Goal: Task Accomplishment & Management: Manage account settings

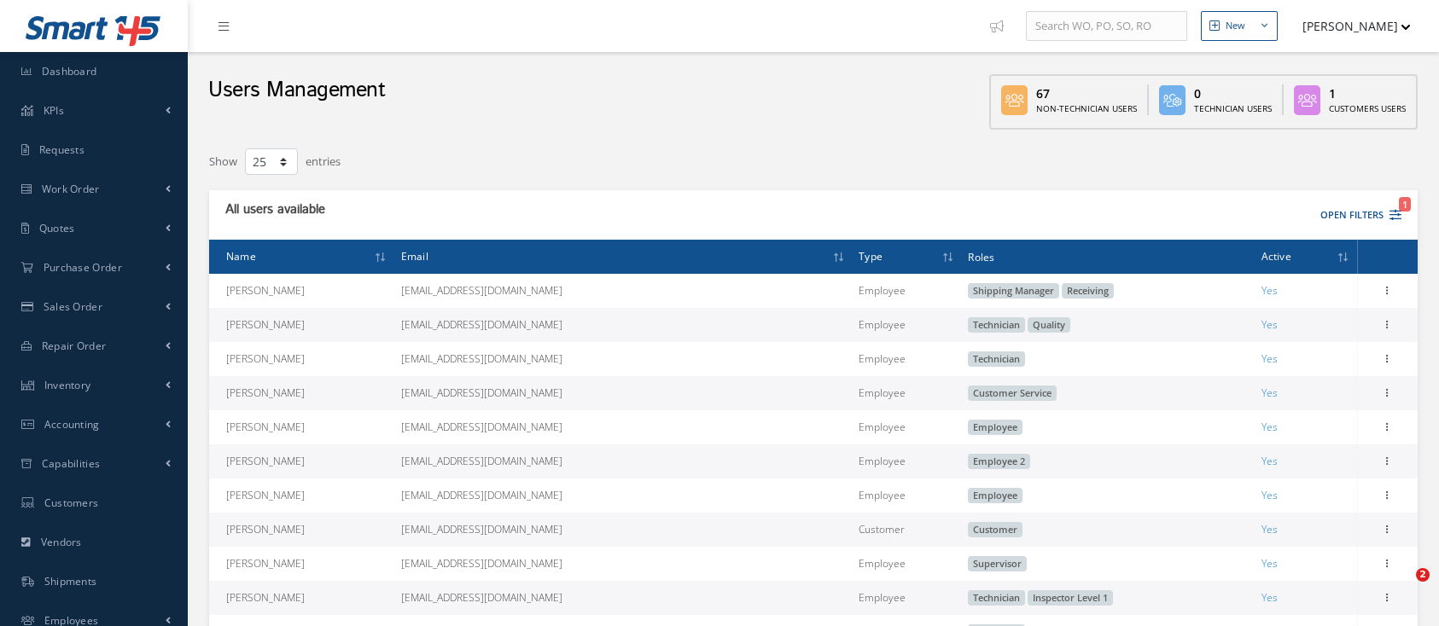
select select "25"
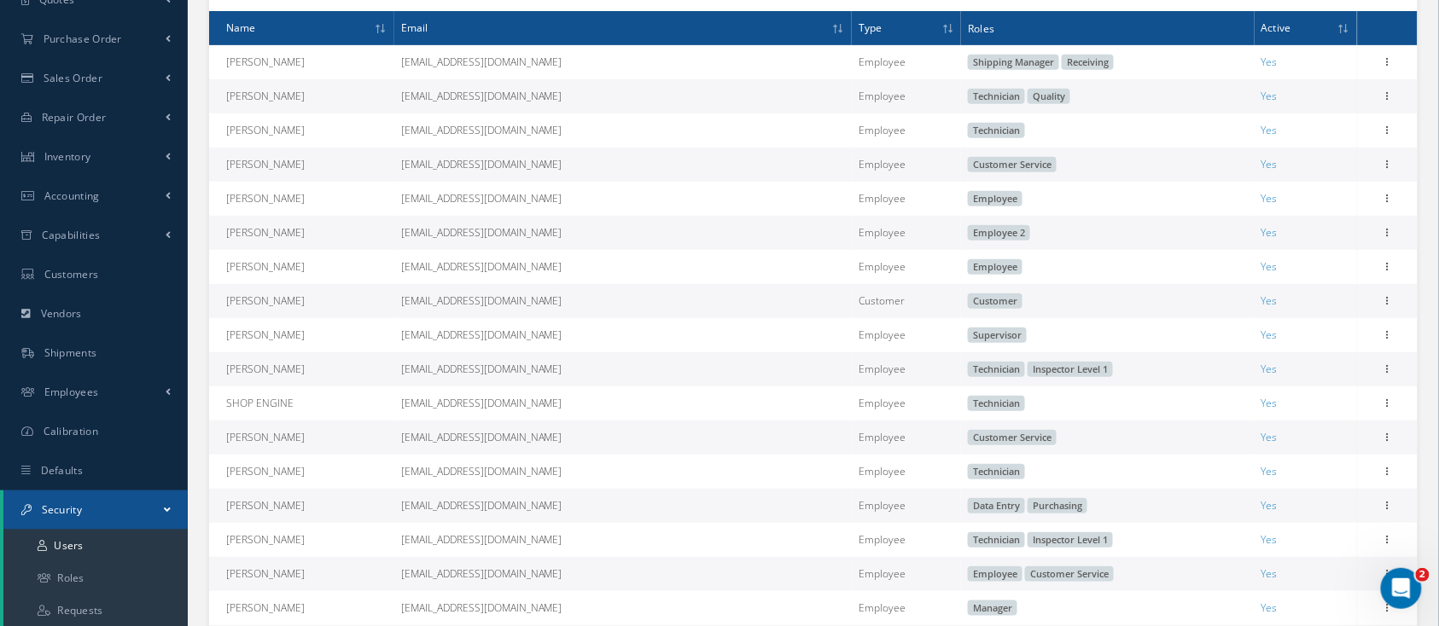
scroll to position [3418, 0]
click at [45, 550] on icon at bounding box center [42, 546] width 9 height 10
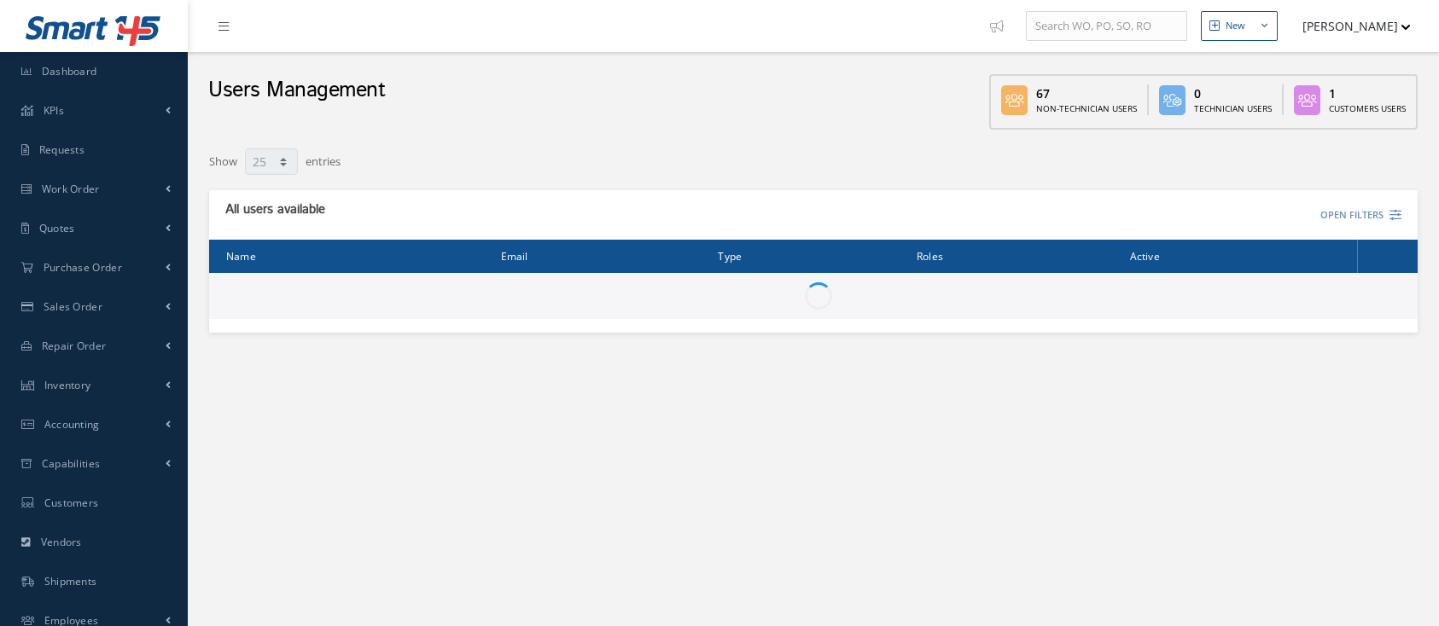
select select "25"
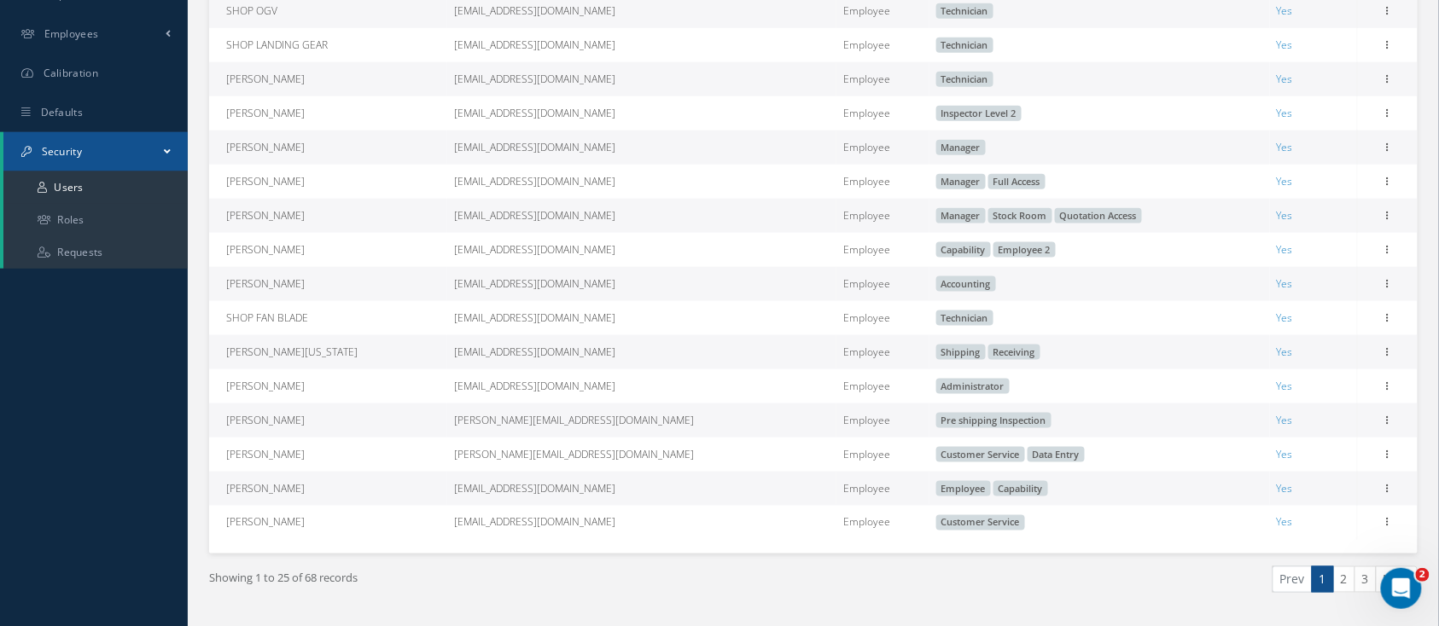
scroll to position [642, 0]
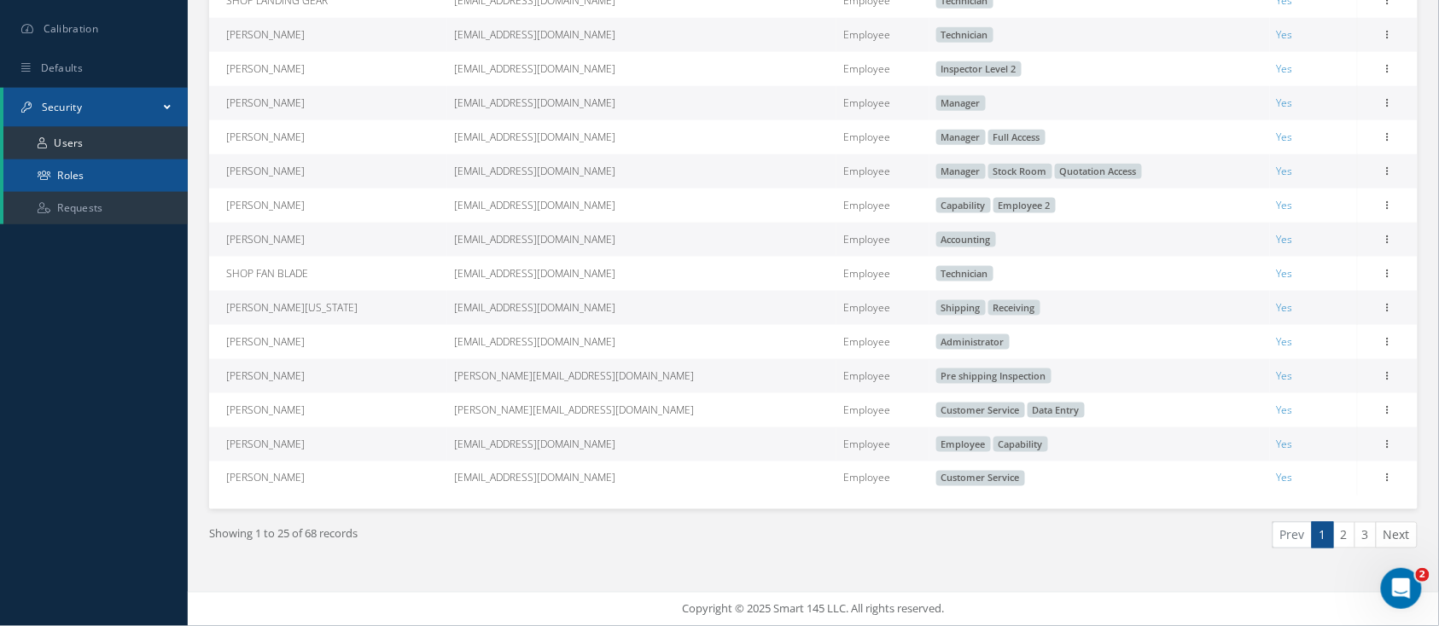
click at [93, 170] on link "Roles" at bounding box center [95, 176] width 184 height 32
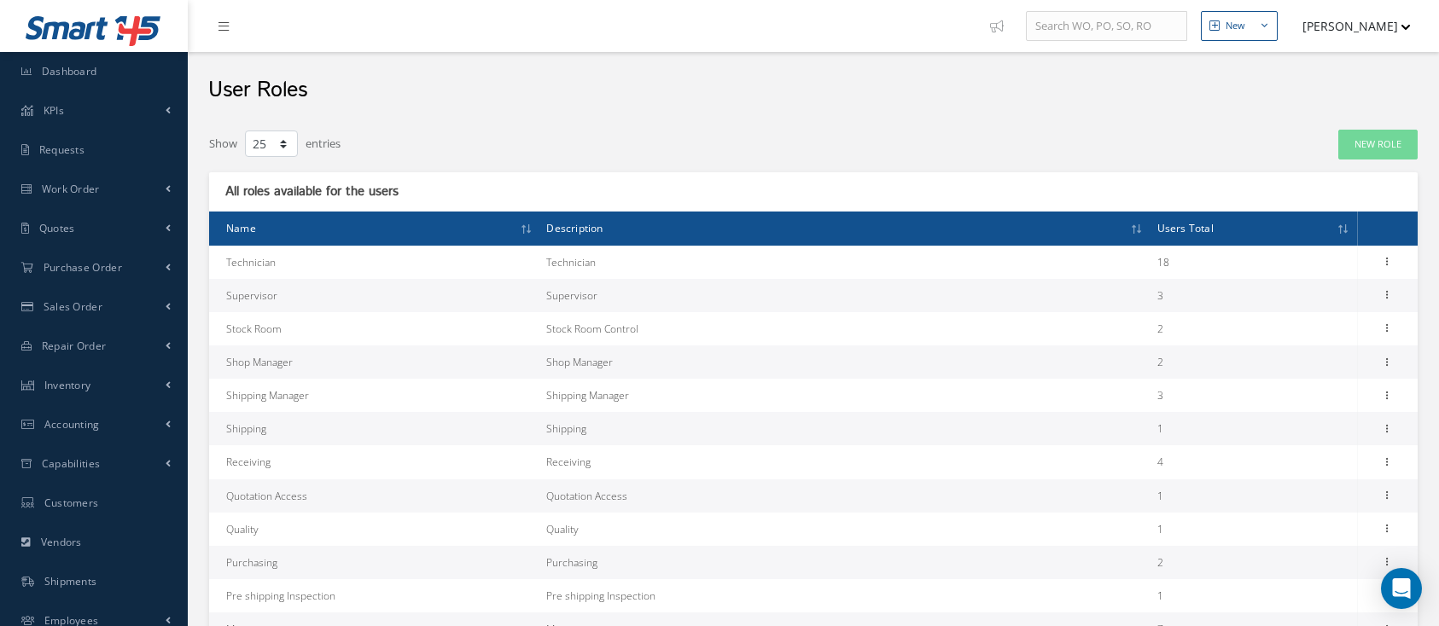
select select "25"
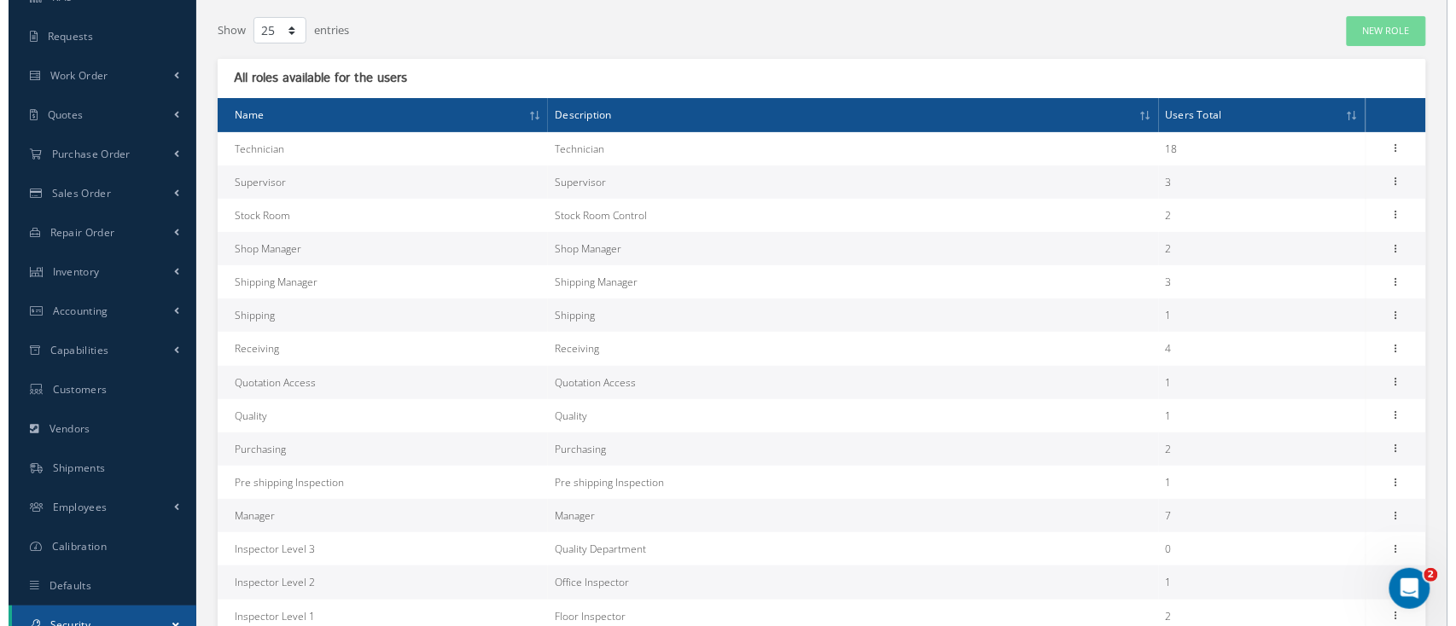
scroll to position [227, 0]
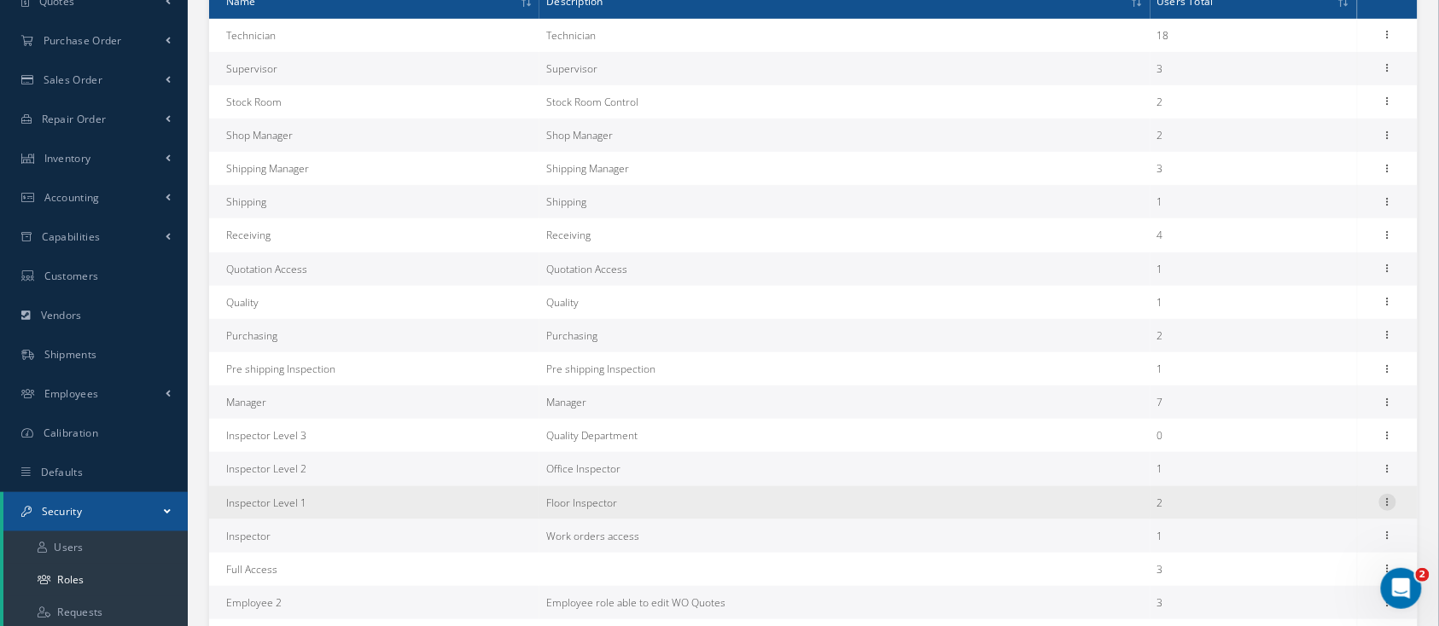
click at [1388, 502] on icon at bounding box center [1387, 501] width 17 height 14
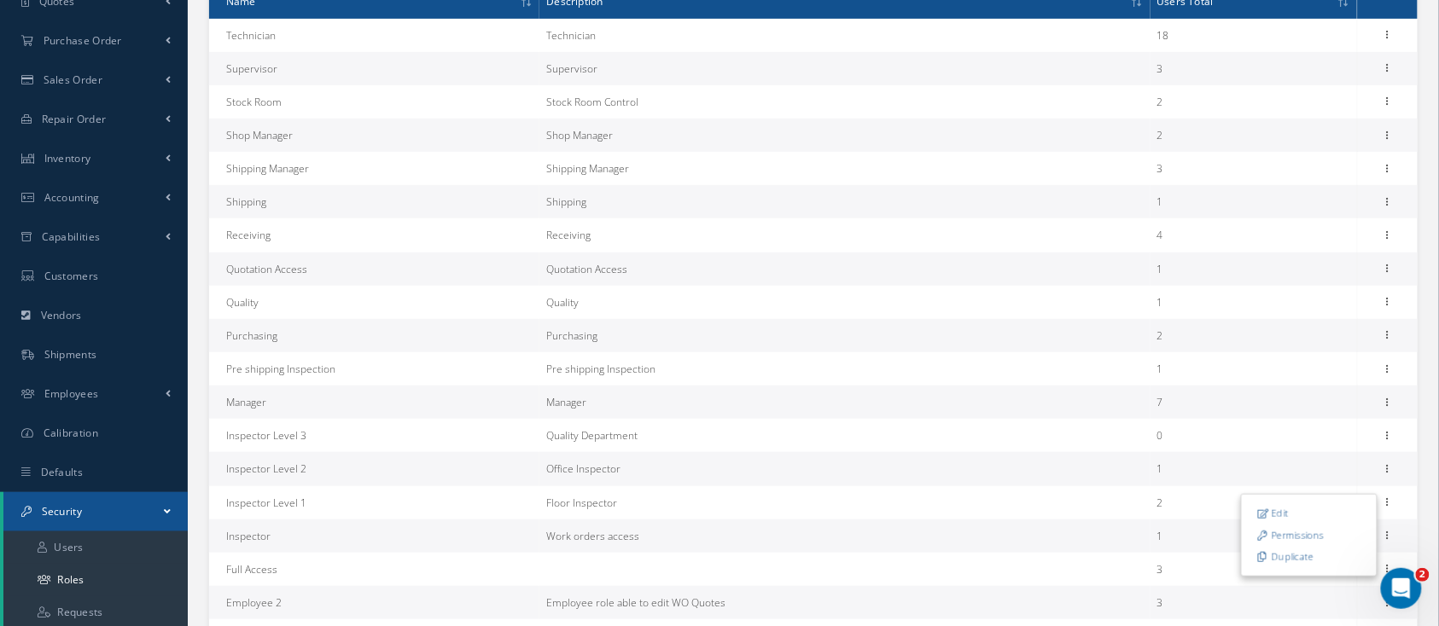
click at [1324, 539] on link "Permissions" at bounding box center [1309, 536] width 135 height 22
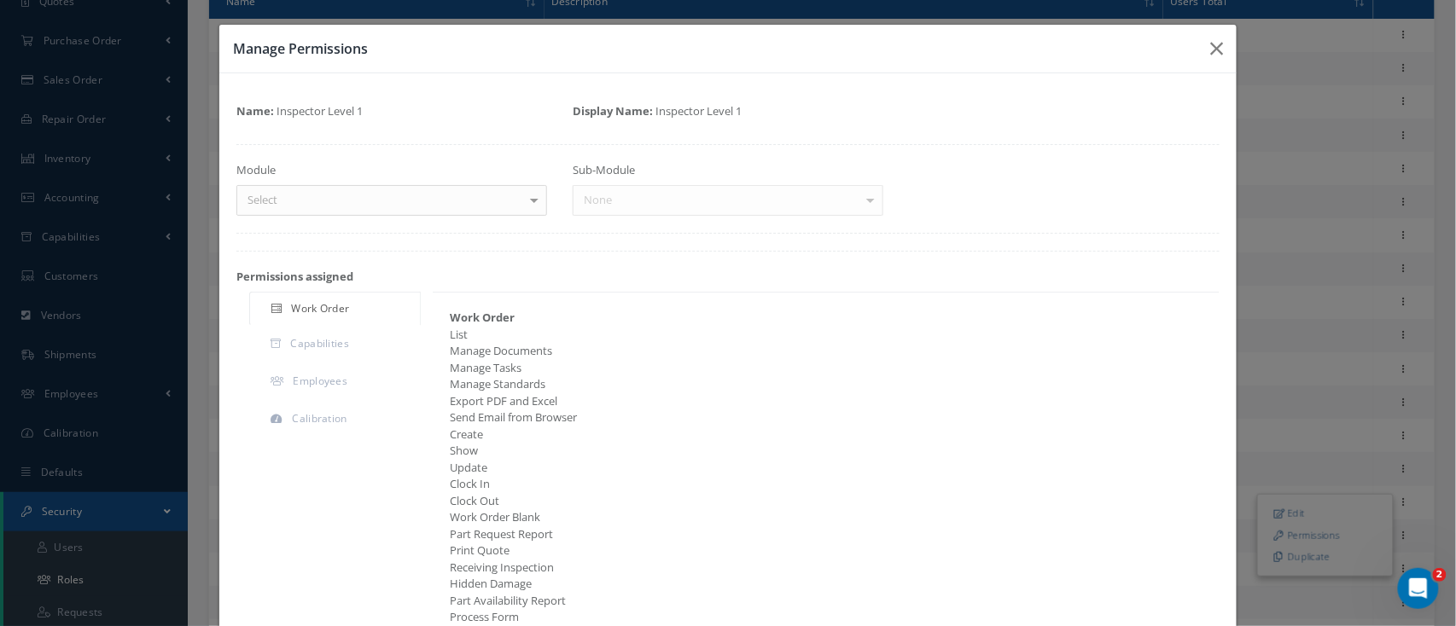
click at [531, 199] on div at bounding box center [534, 200] width 24 height 28
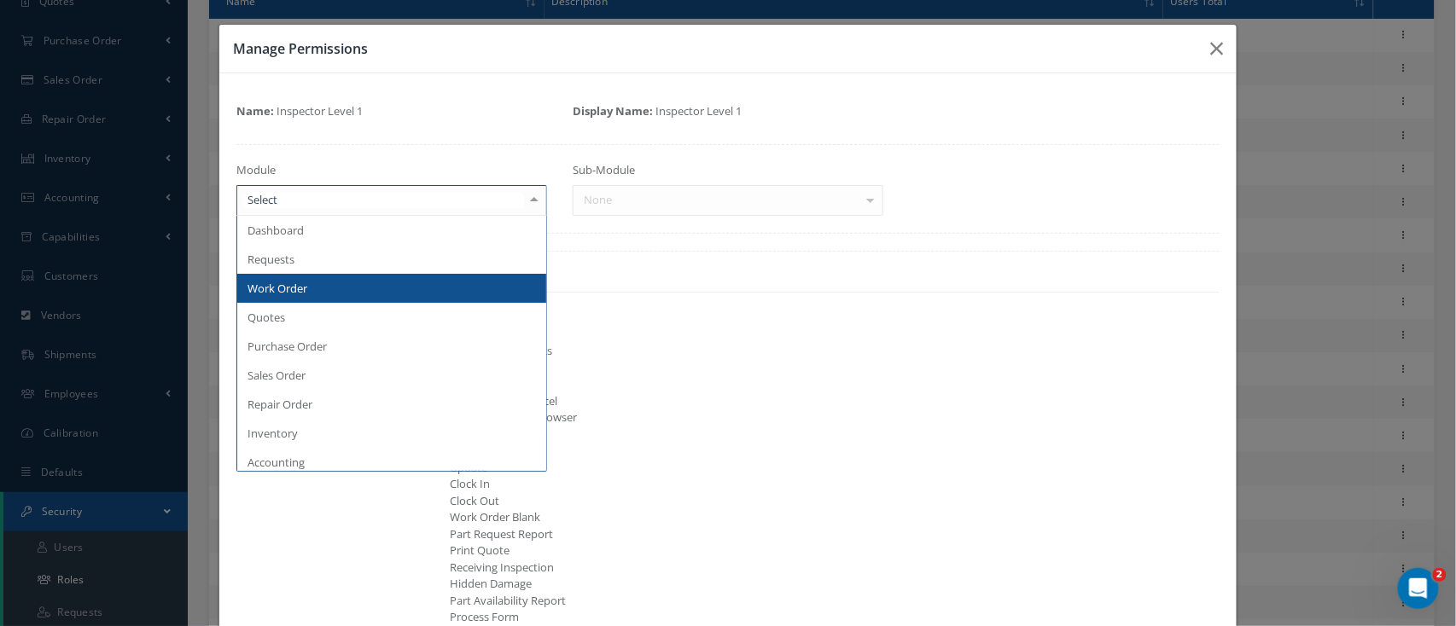
click at [375, 293] on span "Work Order" at bounding box center [391, 288] width 309 height 29
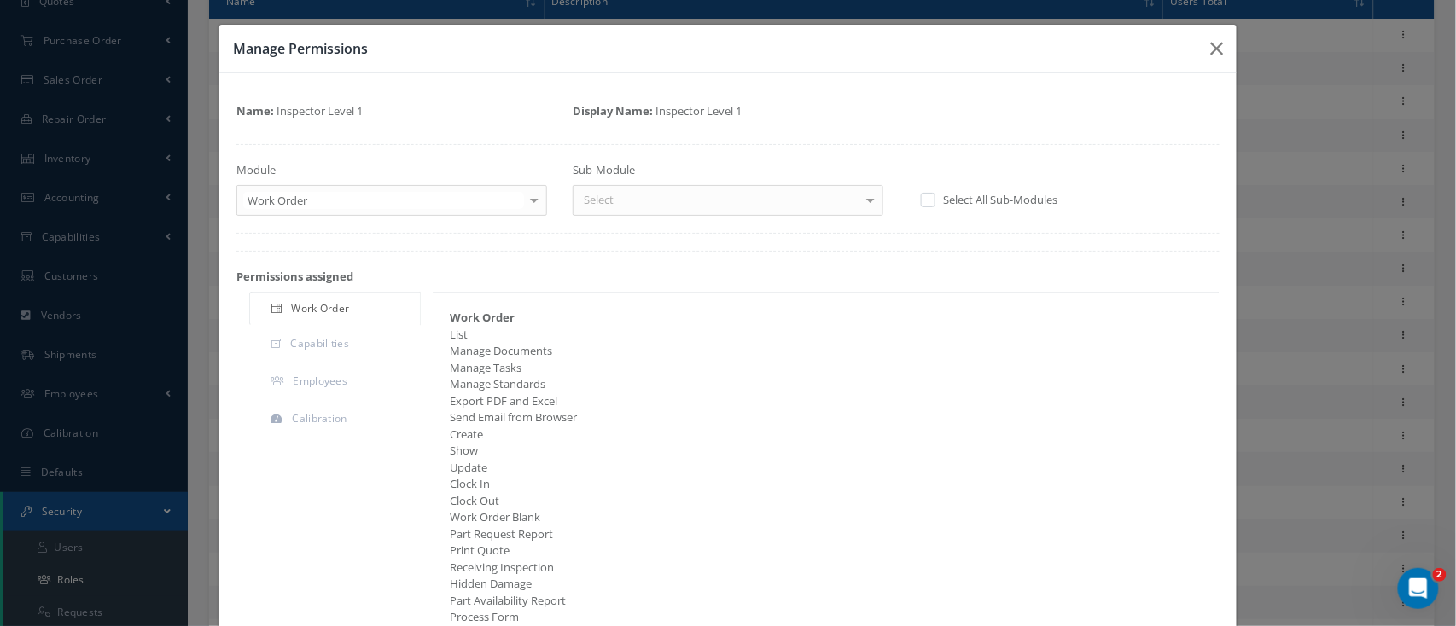
click at [859, 192] on div at bounding box center [871, 200] width 24 height 28
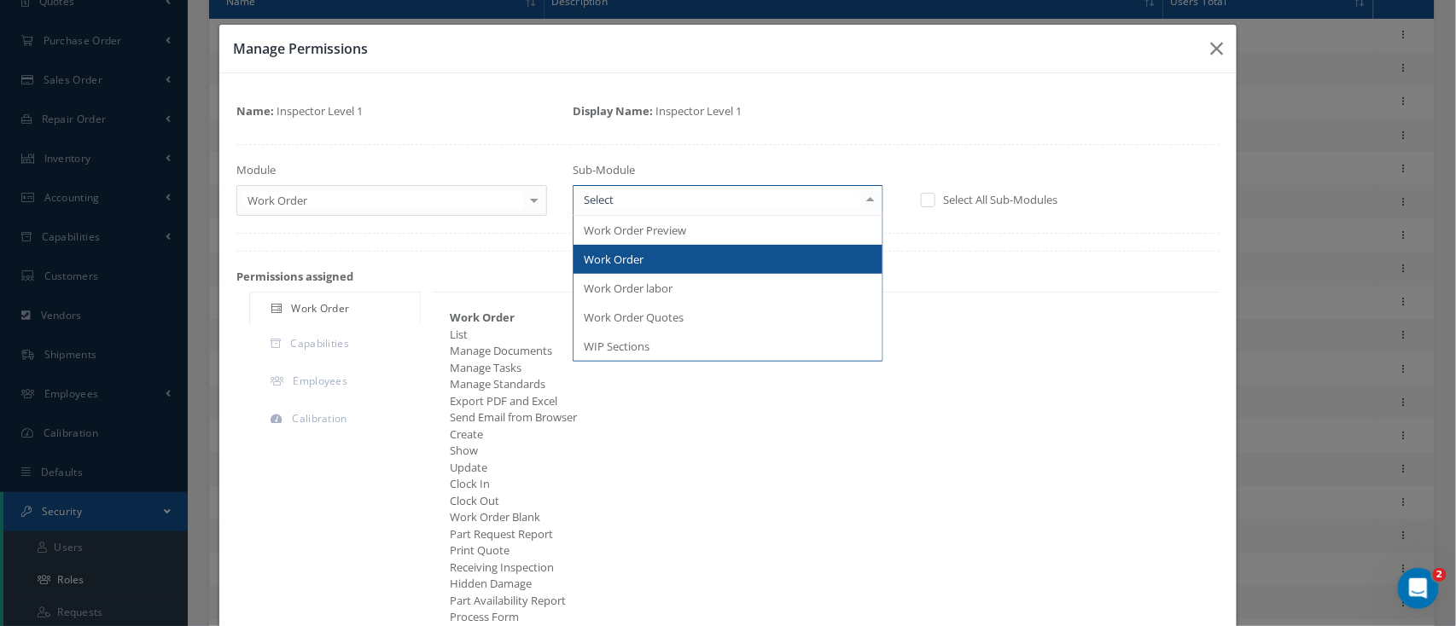
click at [707, 261] on span "Work Order" at bounding box center [727, 259] width 309 height 29
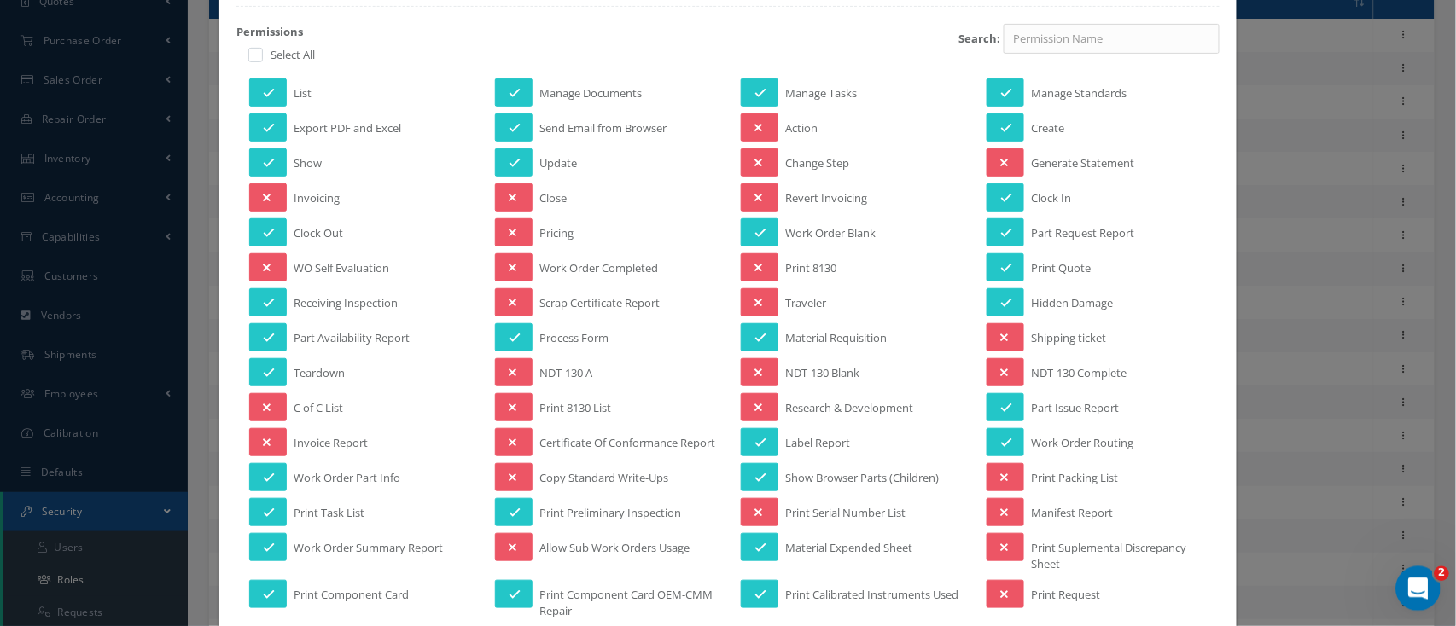
click at [1402, 576] on div "Open Intercom Messenger" at bounding box center [1415, 586] width 56 height 56
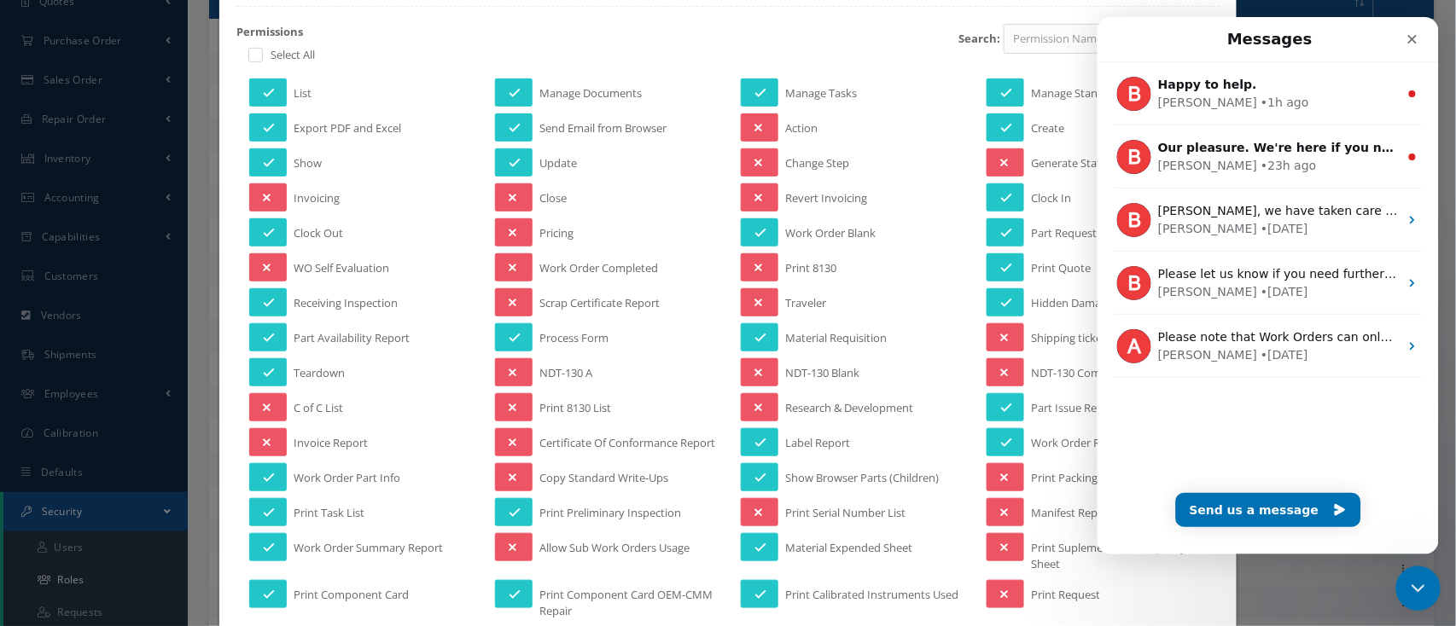
scroll to position [0, 0]
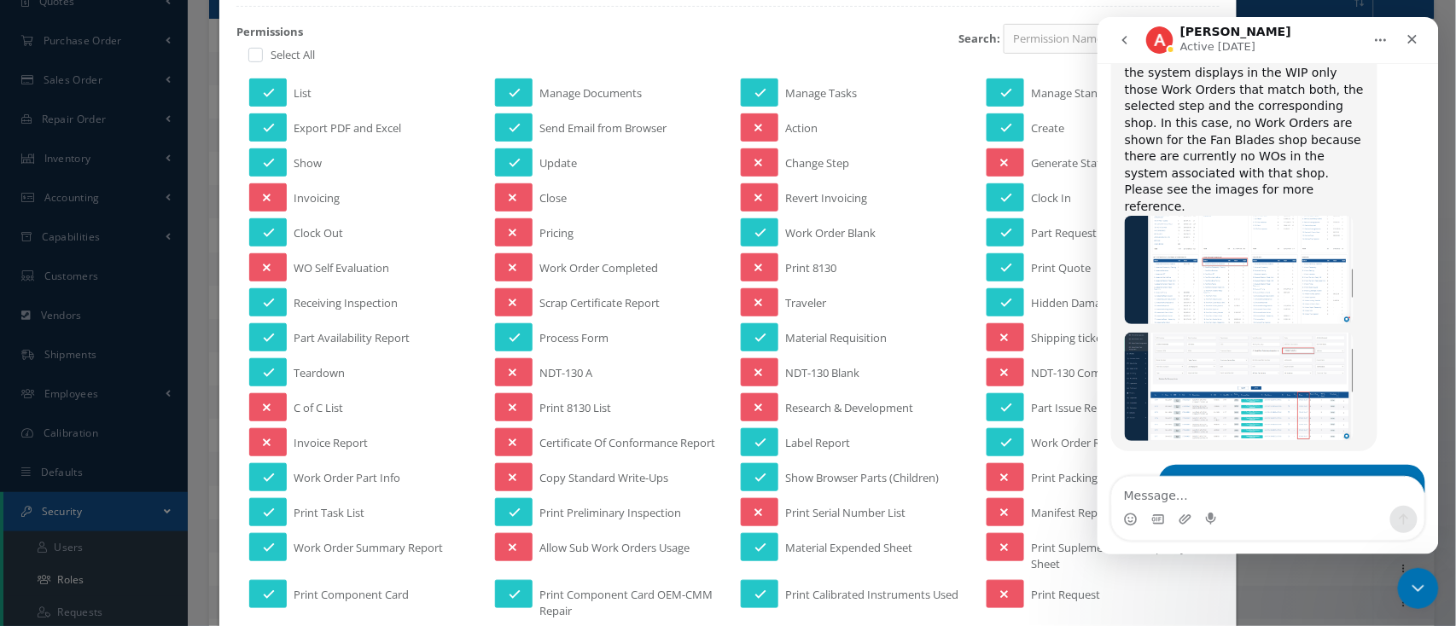
scroll to position [4882, 0]
